Goal: Information Seeking & Learning: Learn about a topic

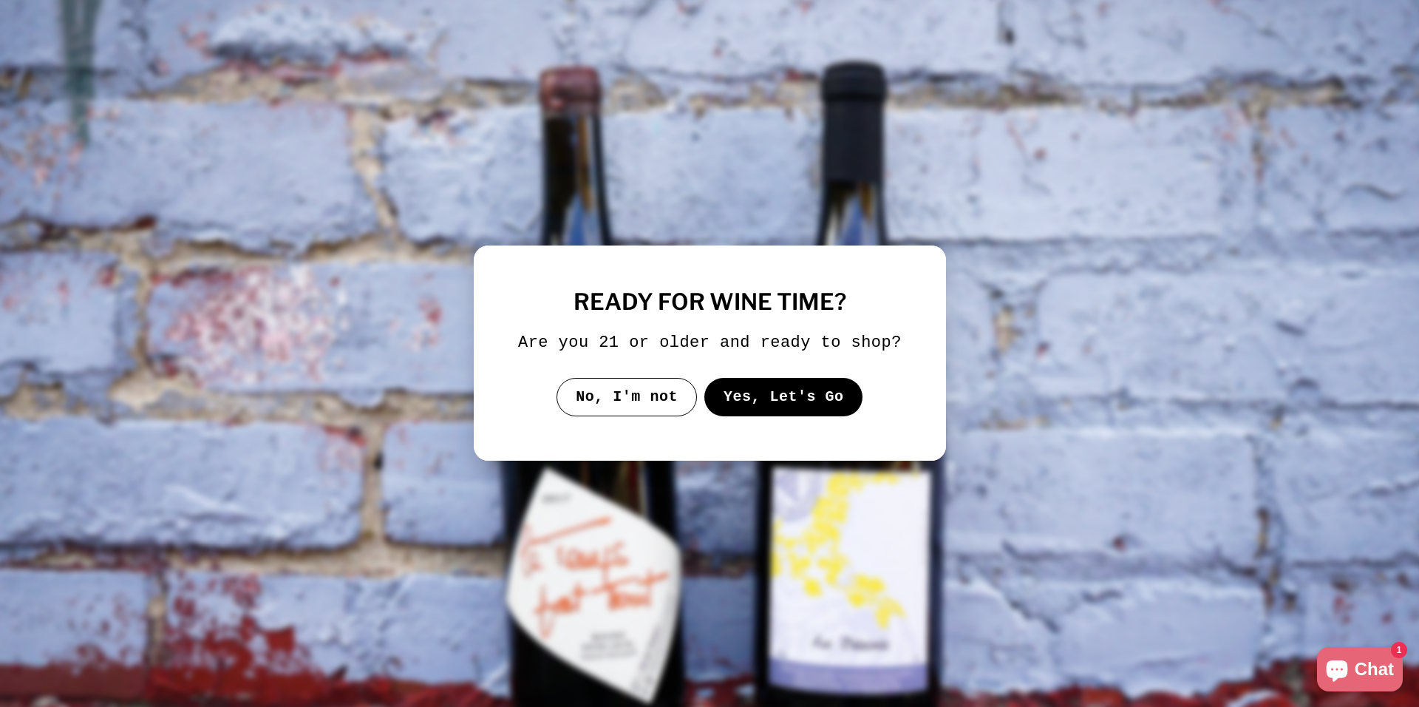
click at [738, 400] on button "Yes, Let's Go" at bounding box center [783, 397] width 159 height 38
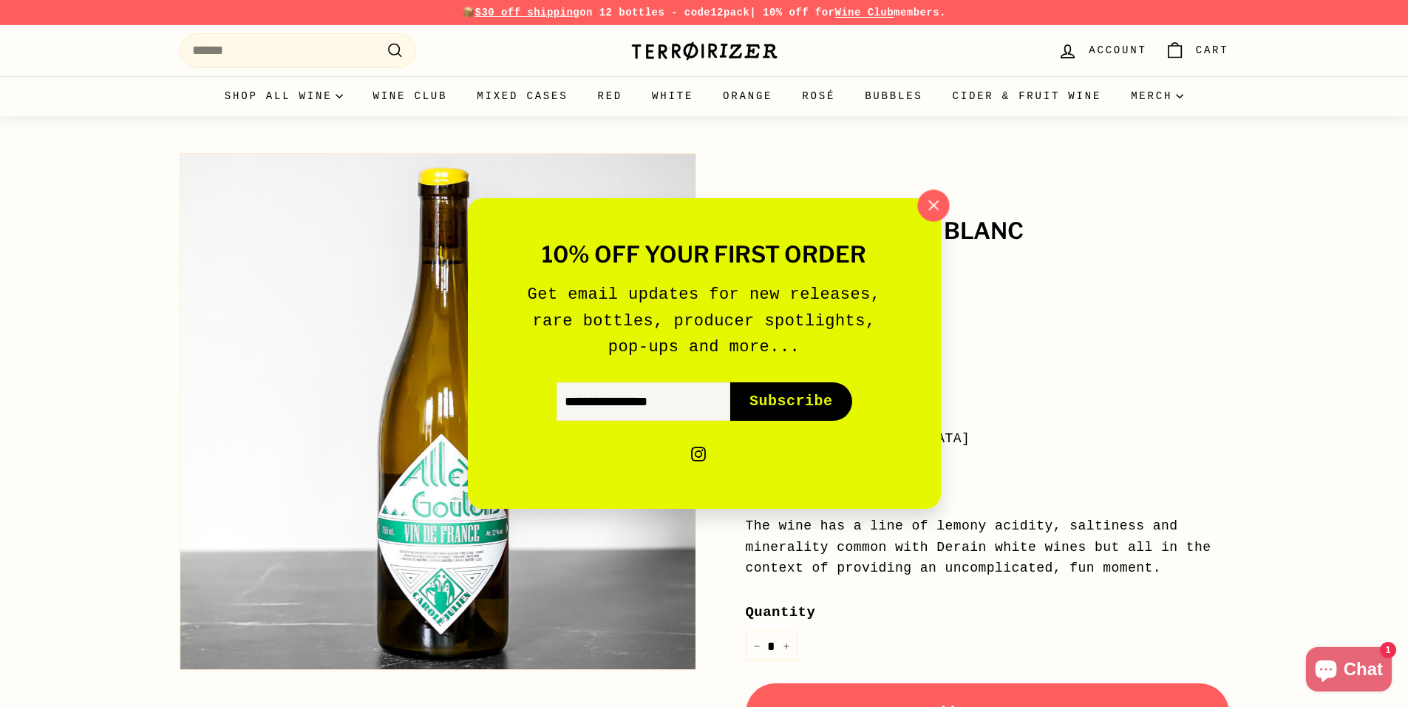
click at [938, 208] on icon "button" at bounding box center [933, 205] width 22 height 22
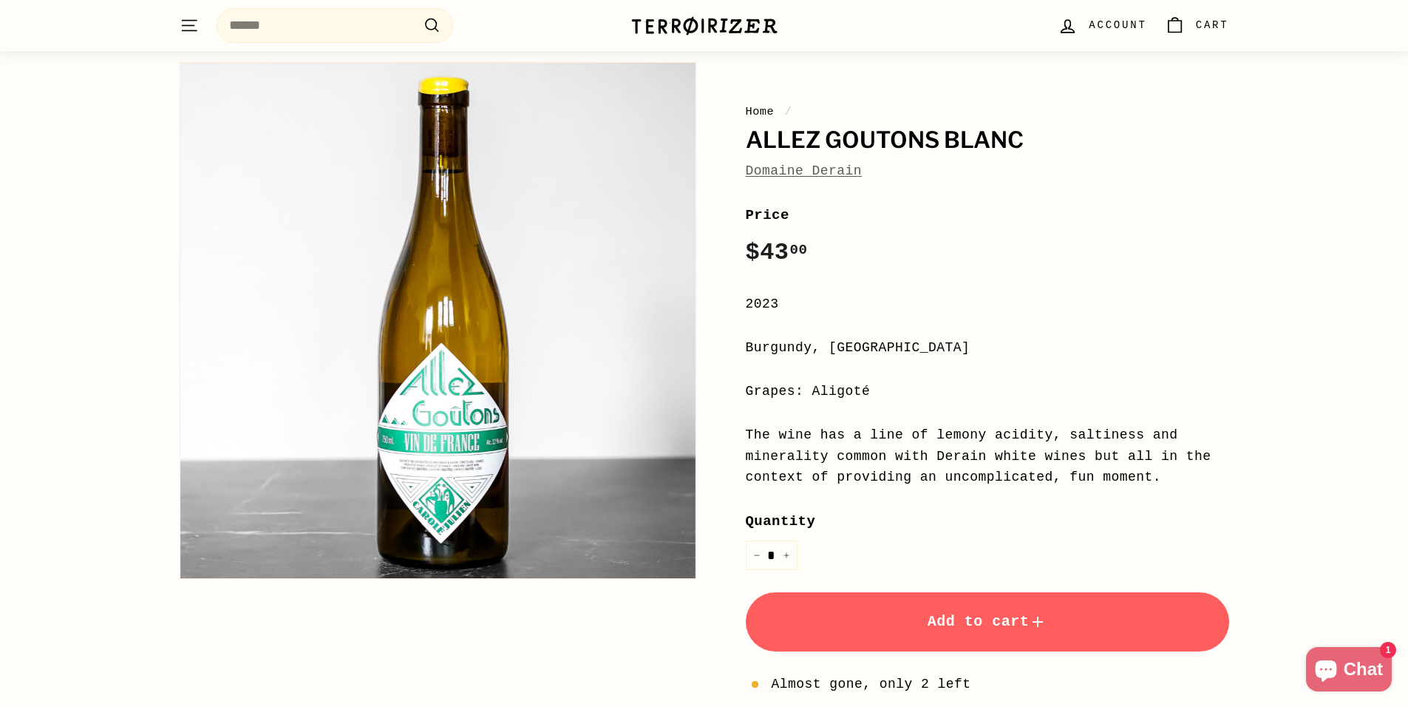
scroll to position [74, 0]
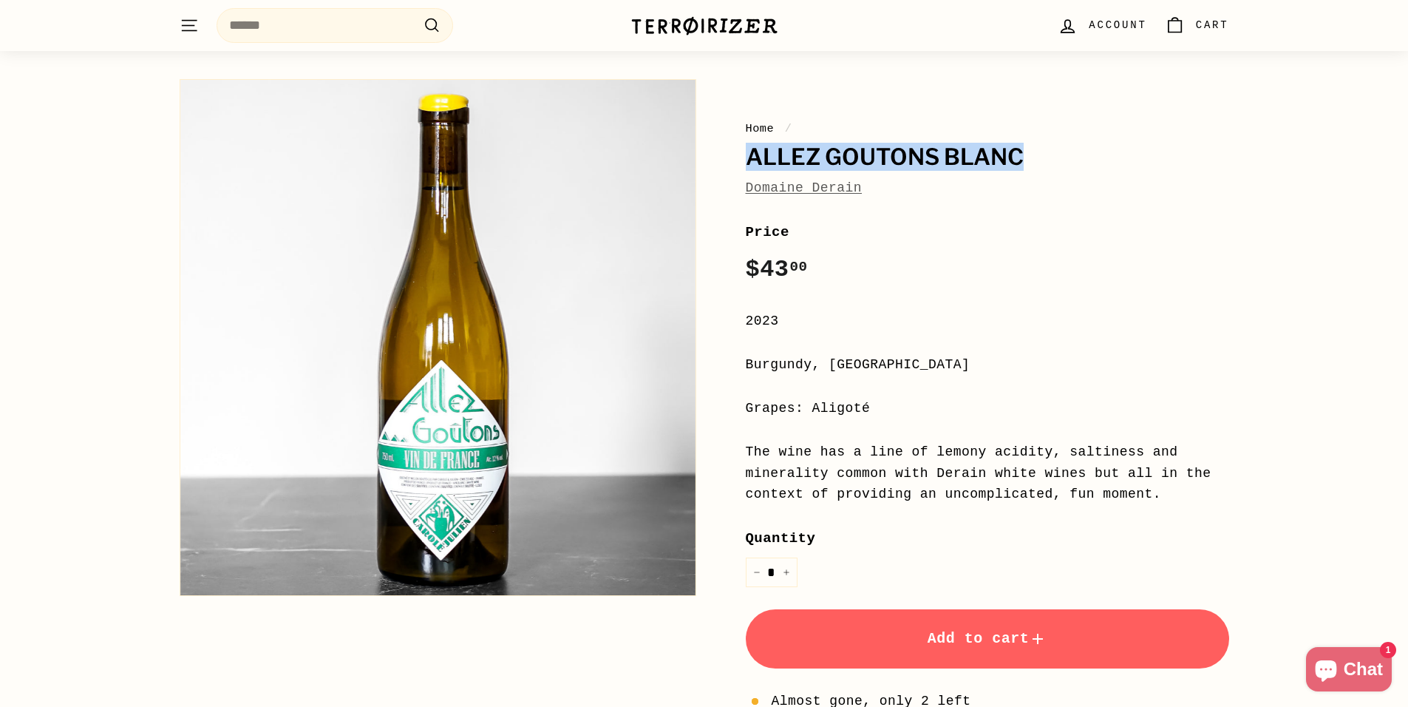
drag, startPoint x: 1034, startPoint y: 155, endPoint x: 744, endPoint y: 163, distance: 290.6
click at [744, 163] on div "Home / Allez Goutons Blanc Domaine Derain Price Regular price $43 00 $43.00 / 2…" at bounding box center [971, 461] width 517 height 778
copy h1 "Allez Goutons Blanc"
click at [934, 287] on div "Price Regular price $43 00 $43.00 /" at bounding box center [987, 255] width 483 height 68
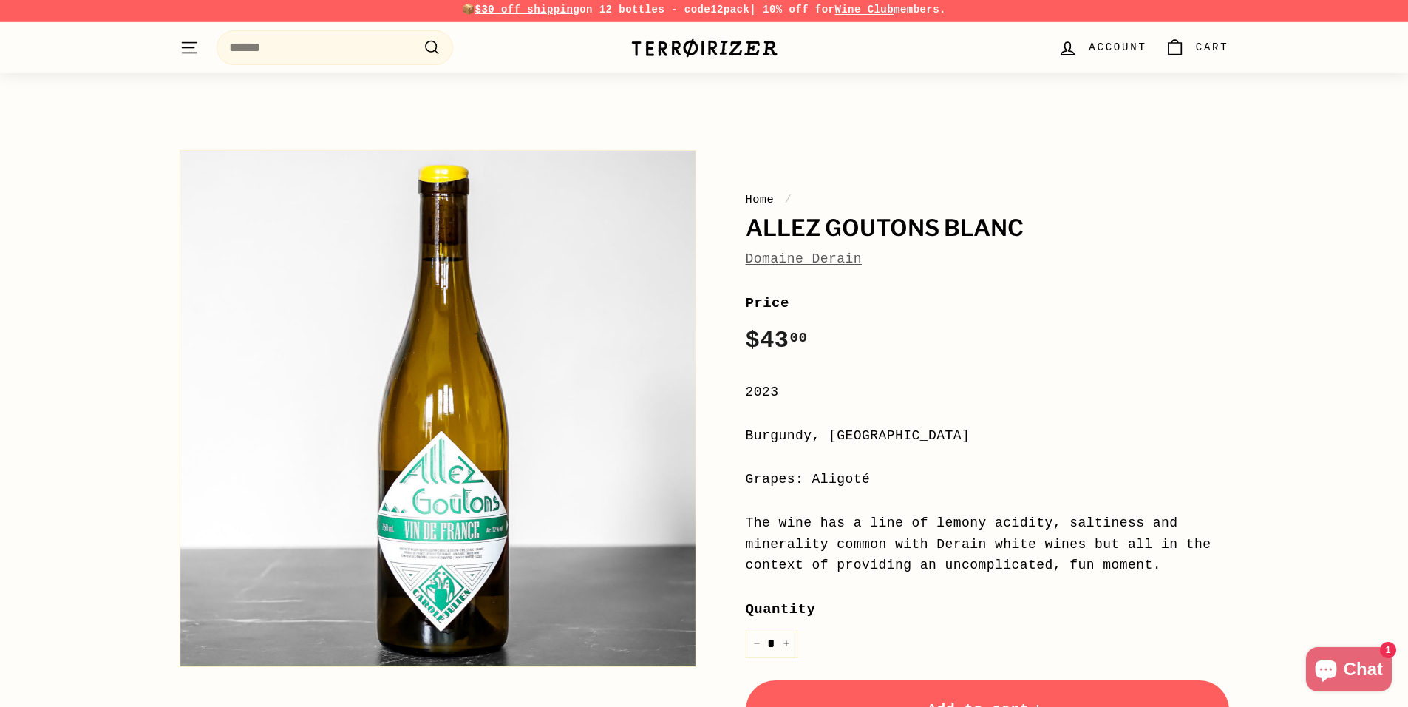
scroll to position [0, 0]
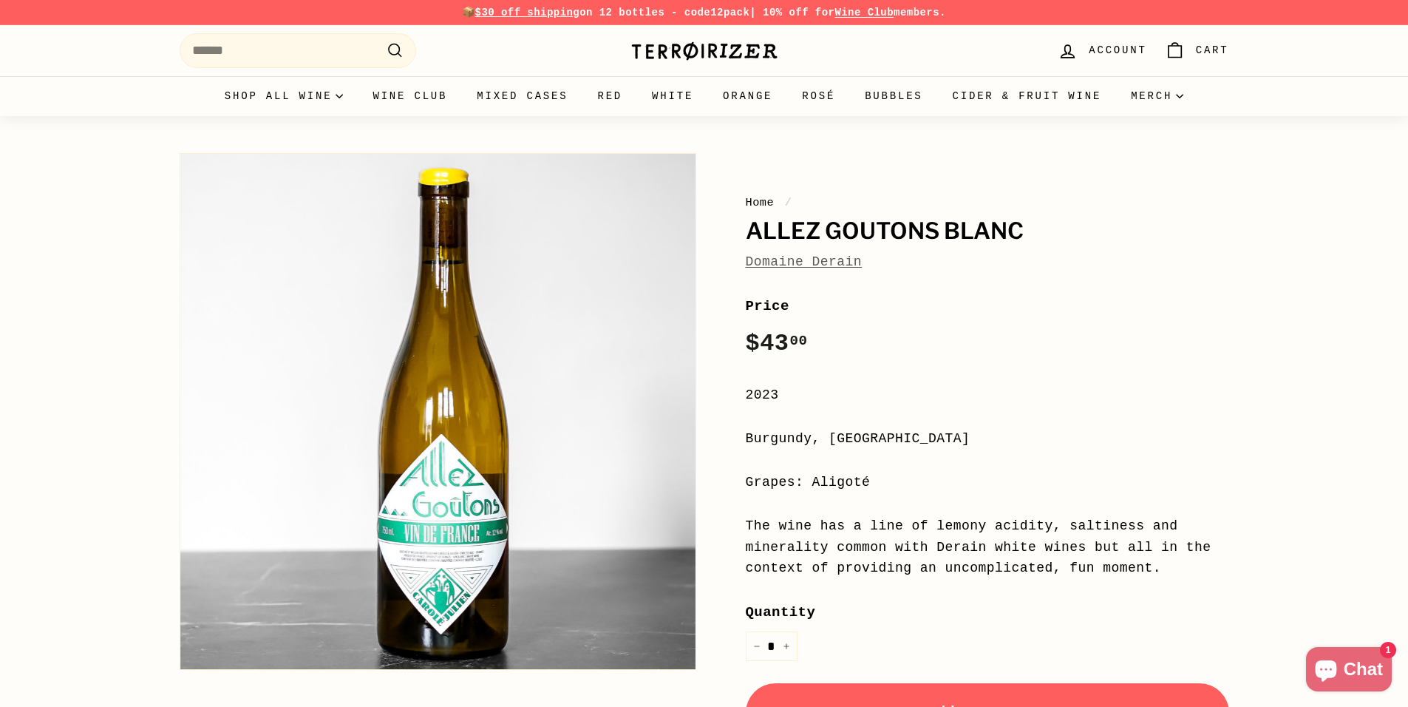
click at [798, 268] on link "Domaine Derain" at bounding box center [804, 261] width 117 height 15
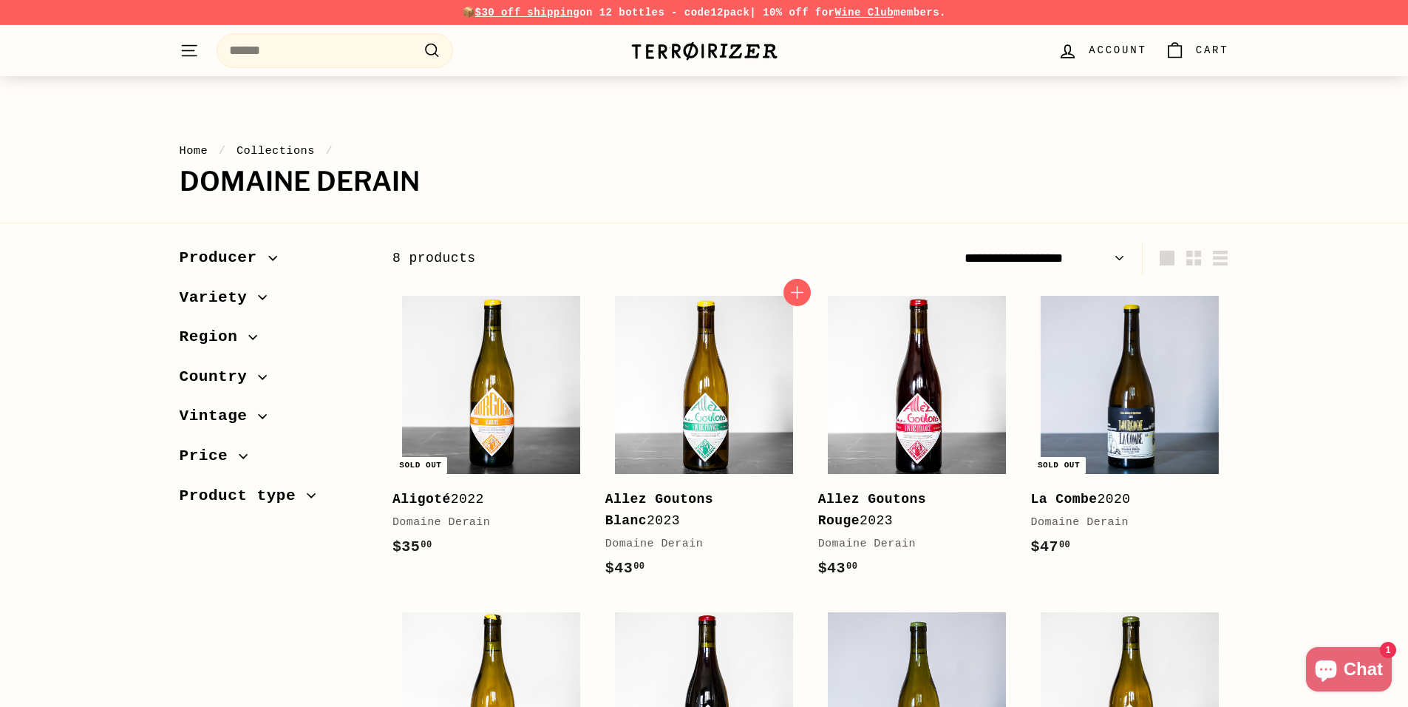
scroll to position [74, 0]
